Goal: Check status: Check status

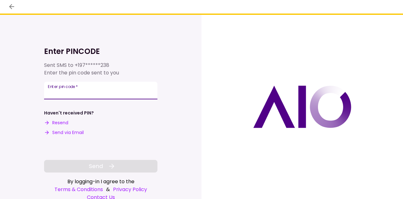
click at [87, 88] on input "Enter pin code   *" at bounding box center [100, 91] width 113 height 18
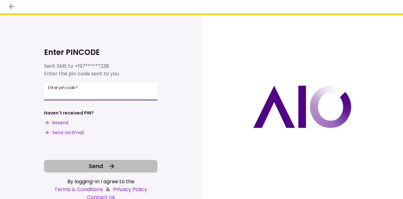
type input "******"
click at [91, 166] on span "Send" at bounding box center [96, 166] width 14 height 9
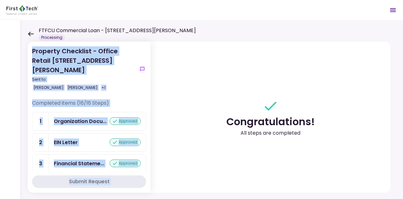
drag, startPoint x: 91, startPoint y: 166, endPoint x: 160, endPoint y: 85, distance: 106.3
click at [160, 85] on div "Property Checklist - Office Retail [STREET_ADDRESS][PERSON_NAME] Sent to: [PERS…" at bounding box center [201, 109] width 403 height 179
click at [160, 85] on section "Congratulations! All steps are completed" at bounding box center [271, 117] width 240 height 151
